Goal: Transaction & Acquisition: Download file/media

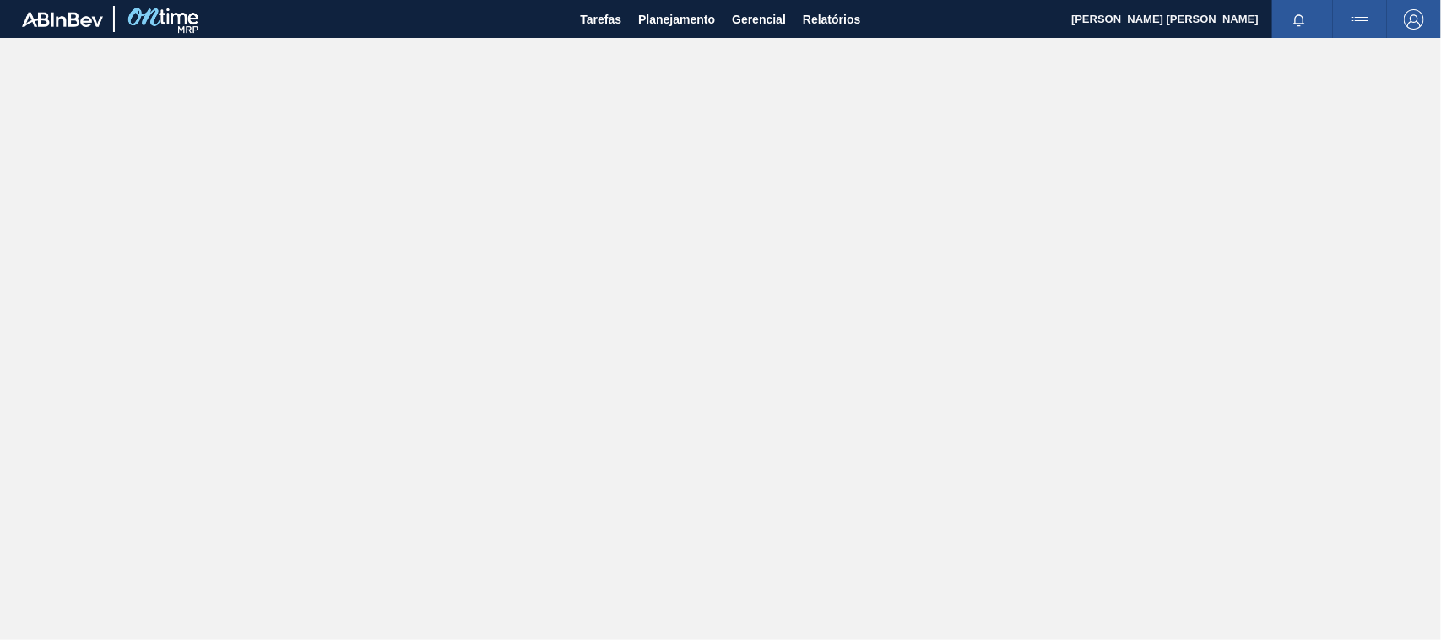
click at [1350, 15] on img "button" at bounding box center [1360, 19] width 20 height 20
click at [851, 18] on div at bounding box center [720, 320] width 1441 height 640
click at [843, 21] on span "Relatórios" at bounding box center [831, 19] width 57 height 20
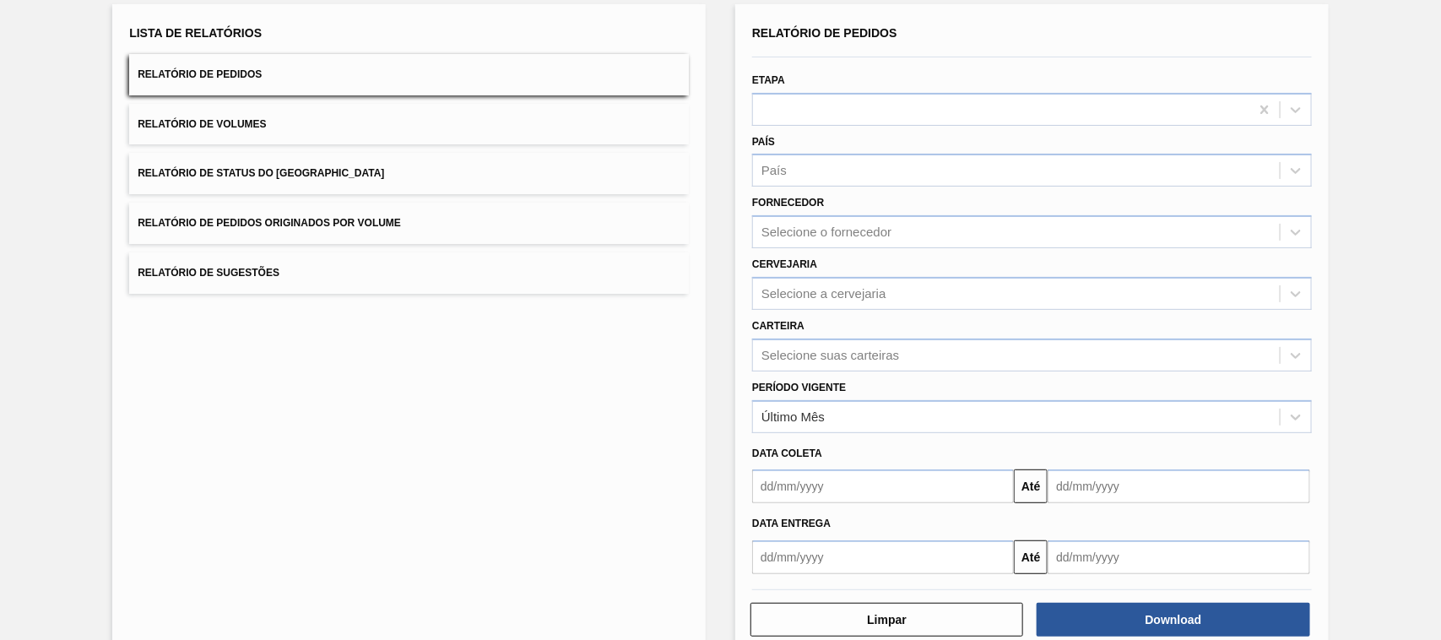
scroll to position [138, 0]
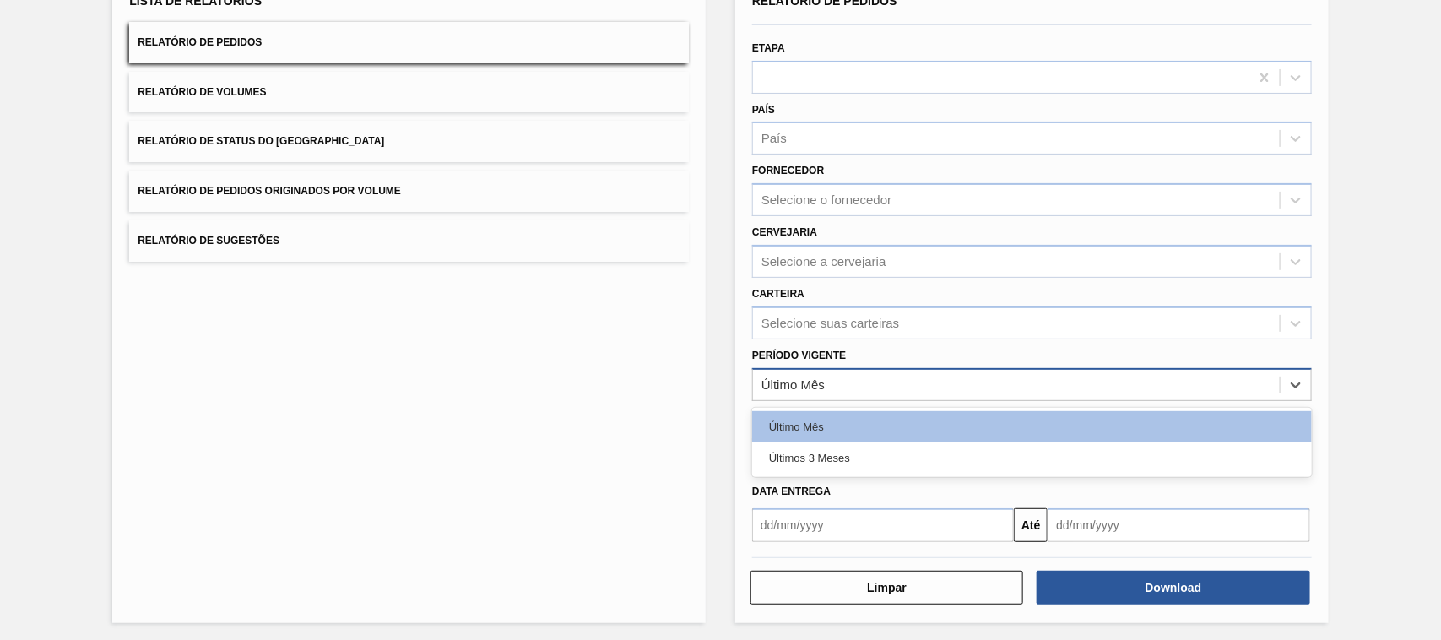
click at [812, 377] on div "Último Mês" at bounding box center [793, 384] width 63 height 14
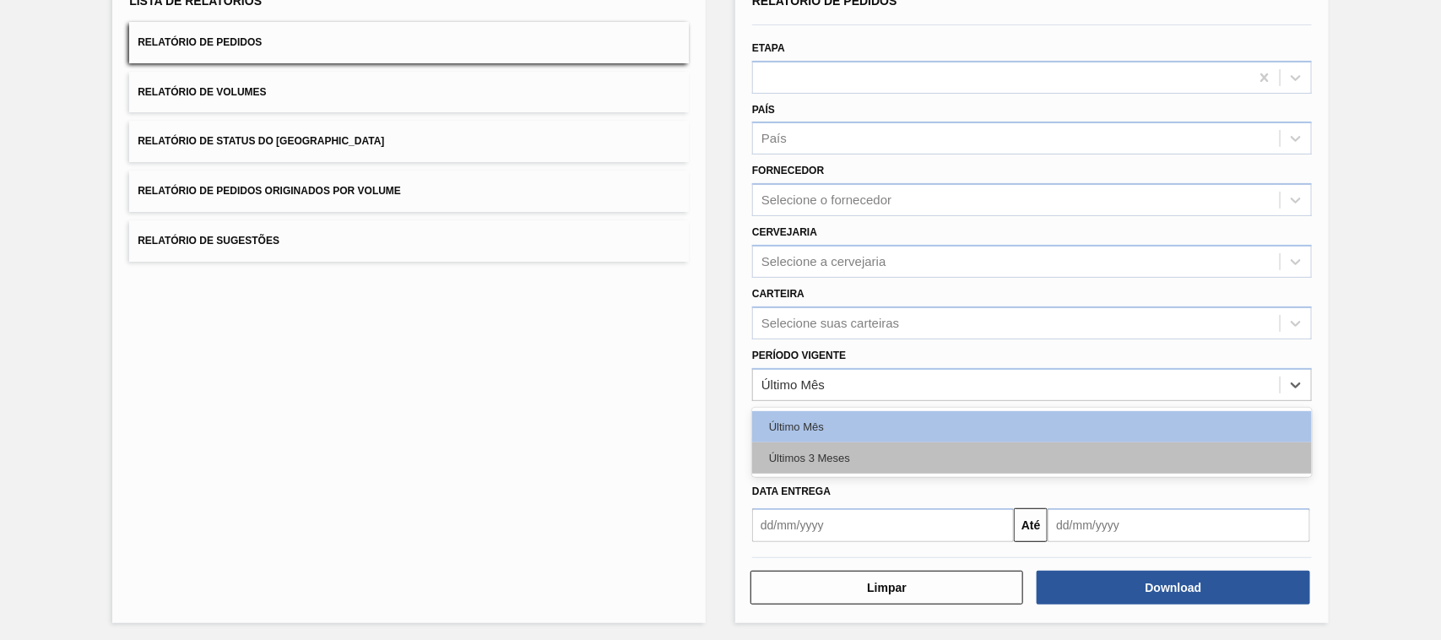
click at [824, 453] on div "Últimos 3 Meses" at bounding box center [1032, 457] width 560 height 31
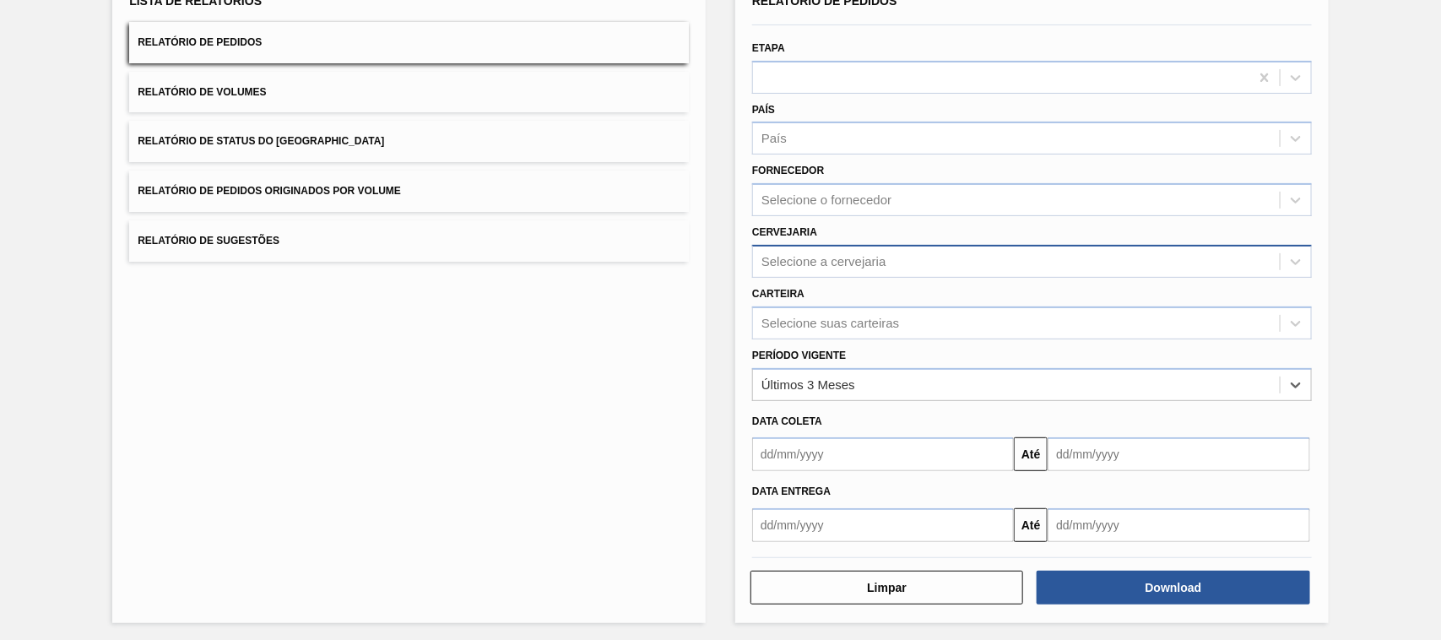
click at [808, 256] on div "Selecione a cervejaria" at bounding box center [824, 261] width 125 height 14
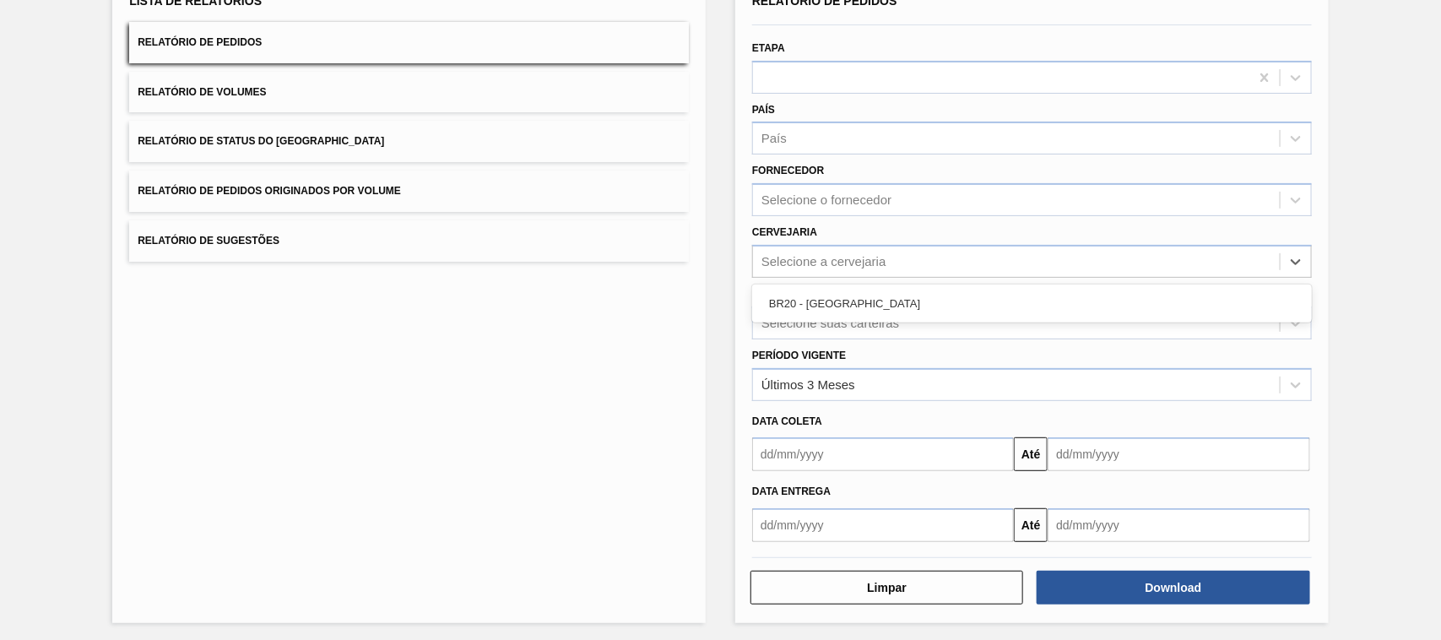
click at [815, 295] on div "BR20 - [GEOGRAPHIC_DATA]" at bounding box center [1032, 303] width 560 height 31
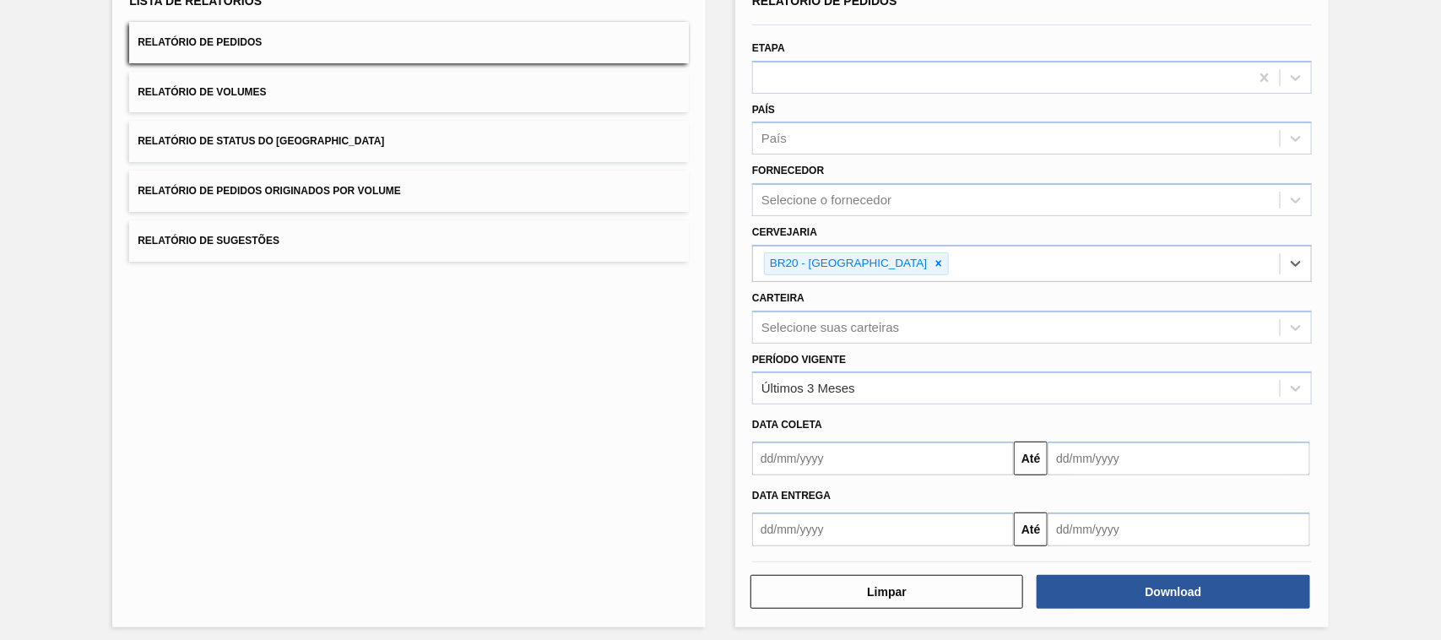
click at [623, 349] on div "Lista de Relatórios Relatório de Pedidos Relatório de Volumes Relatório de Stat…" at bounding box center [409, 299] width 594 height 655
click at [1162, 573] on div "Download" at bounding box center [1175, 591] width 286 height 37
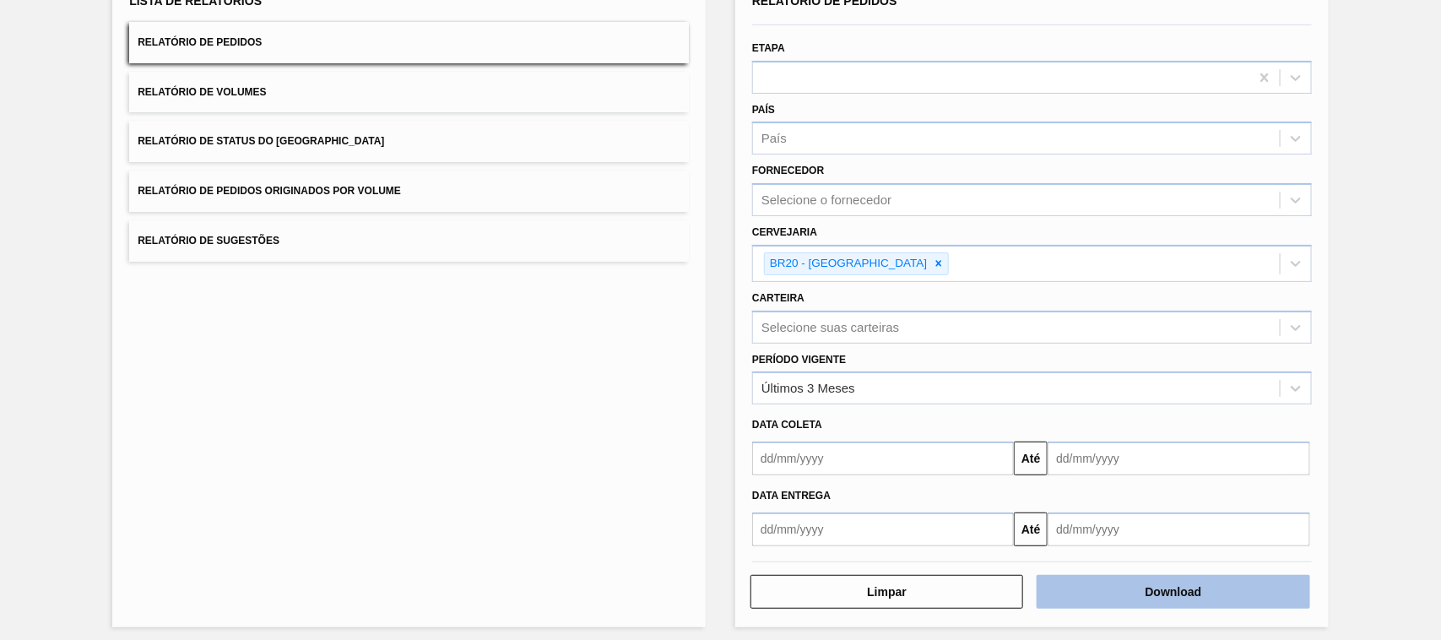
click at [1161, 580] on button "Download" at bounding box center [1173, 592] width 273 height 34
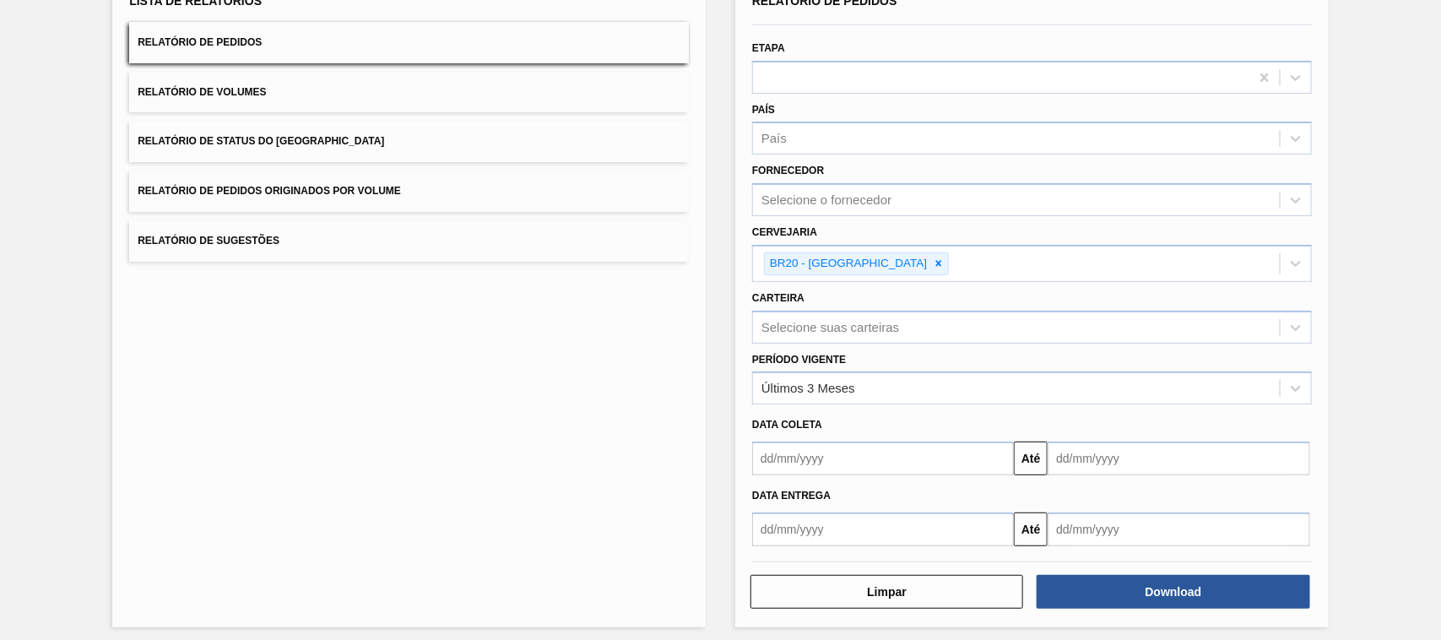
click at [127, 315] on div "Lista de Relatórios Relatório de Pedidos Relatório de Volumes Relatório de Stat…" at bounding box center [409, 299] width 594 height 655
click at [446, 301] on div "Lista de Relatórios Relatório de Pedidos Relatório de Volumes Relatório de Stat…" at bounding box center [409, 299] width 594 height 655
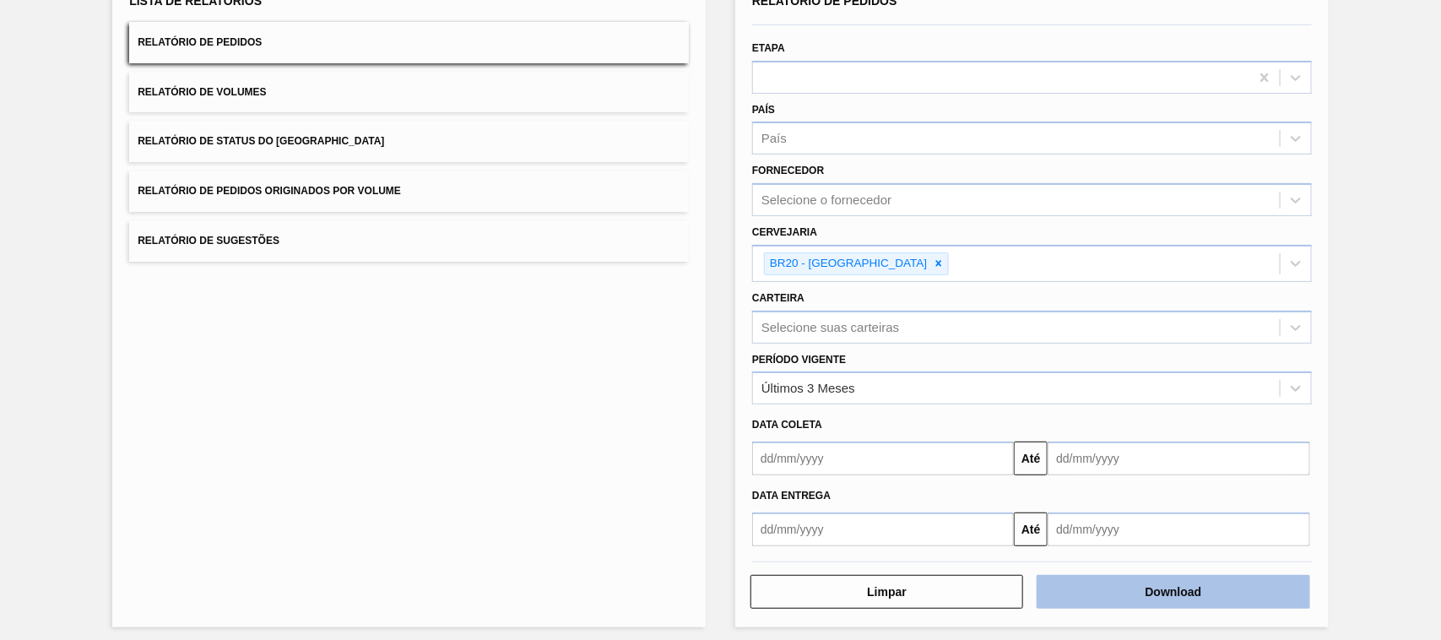
click at [1165, 588] on button "Download" at bounding box center [1173, 592] width 273 height 34
